Goal: Navigation & Orientation: Find specific page/section

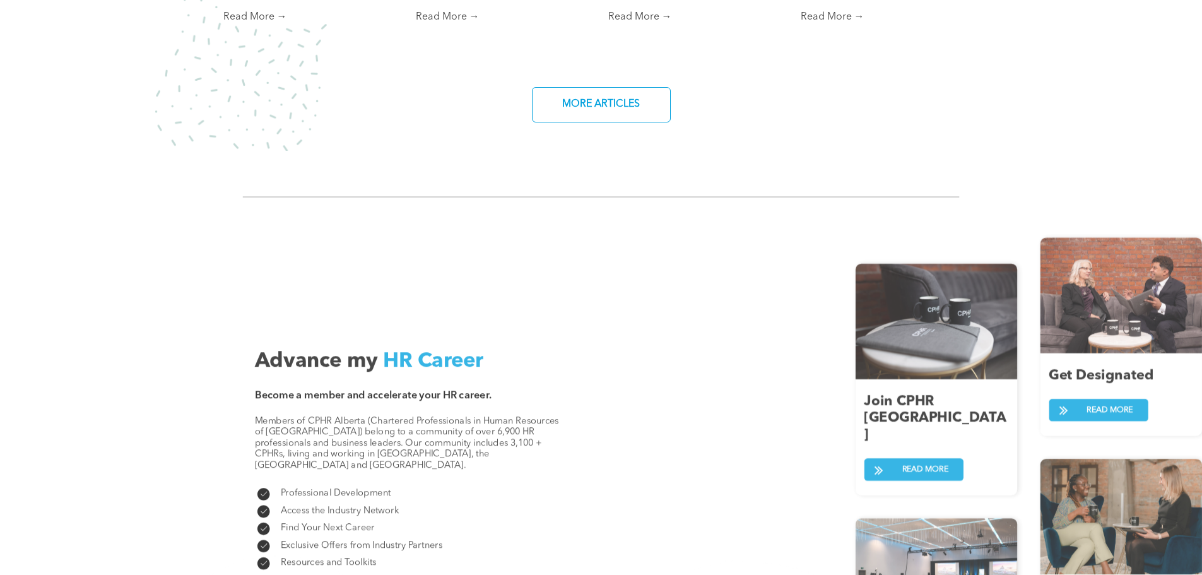
scroll to position [1325, 0]
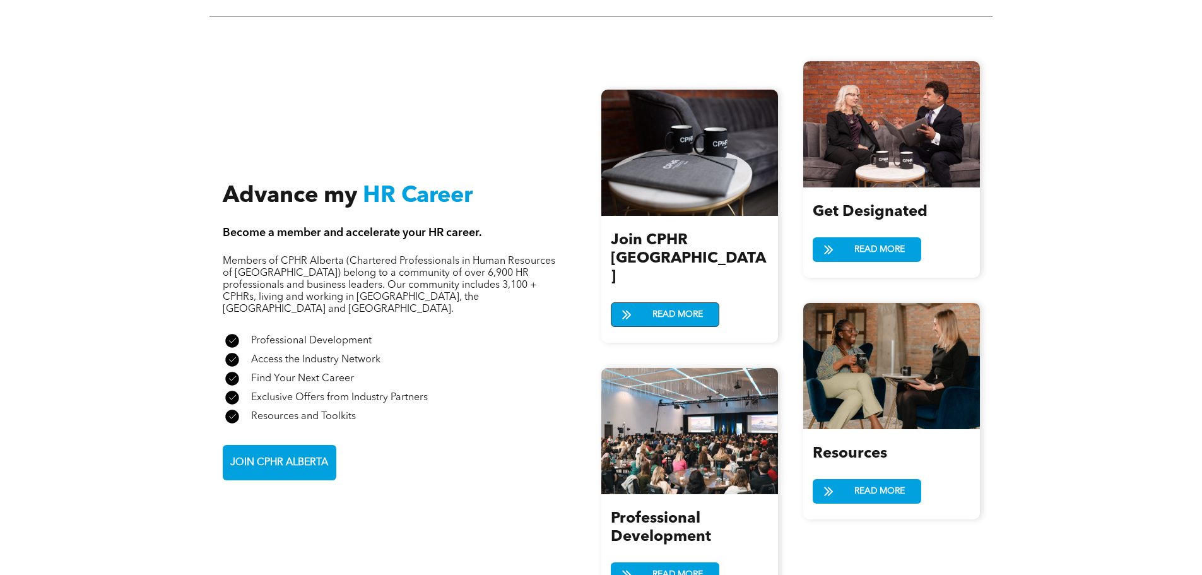
click at [662, 303] on span "READ MORE" at bounding box center [677, 314] width 59 height 23
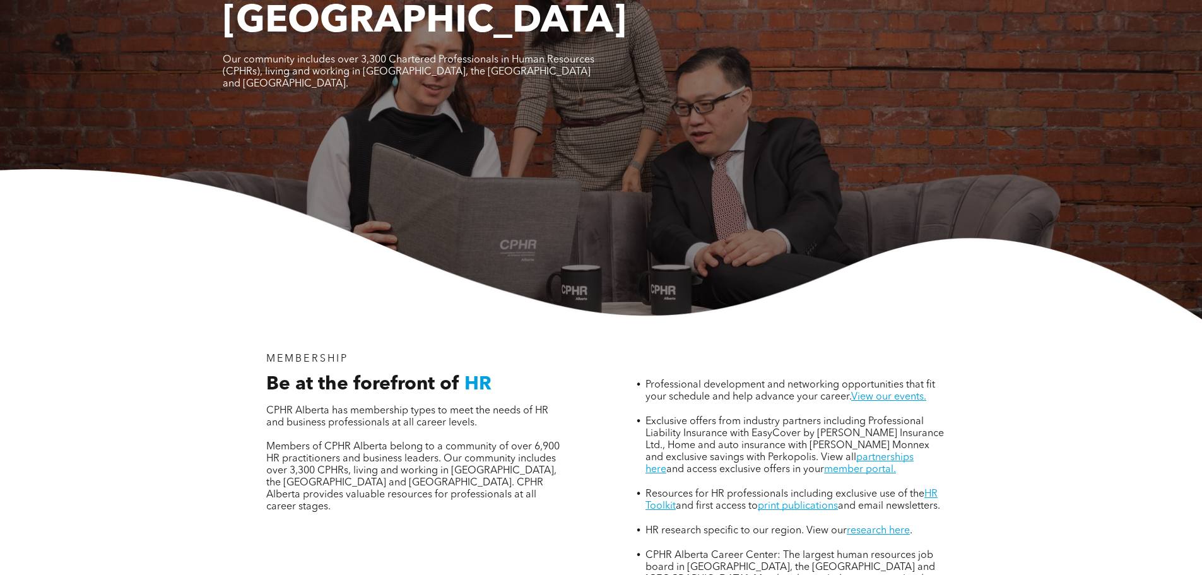
scroll to position [316, 0]
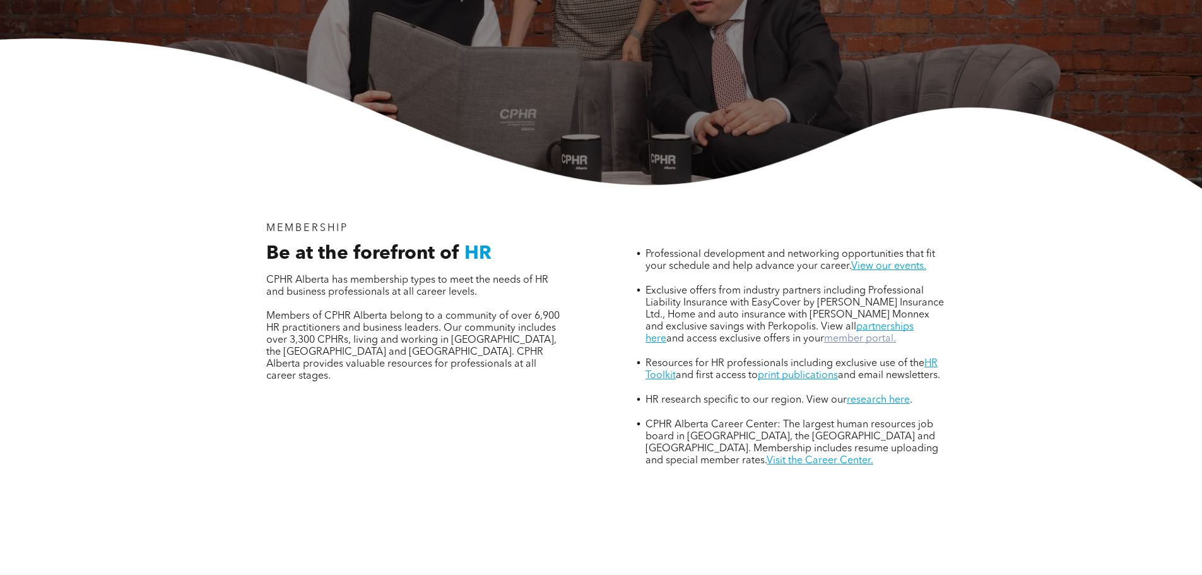
click at [837, 334] on link "member portal." at bounding box center [860, 339] width 72 height 10
